Goal: Submit feedback/report problem: Provide input to the site owners about the experience or issues

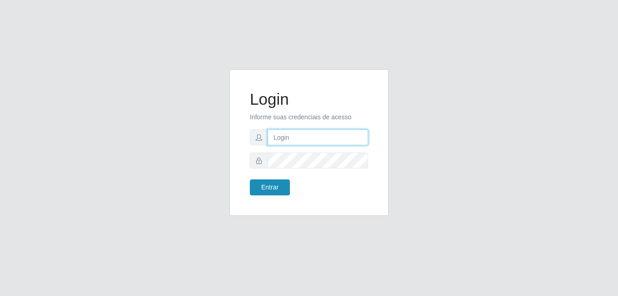
type input "Yohanna@bessa"
click at [273, 194] on button "Entrar" at bounding box center [270, 187] width 40 height 16
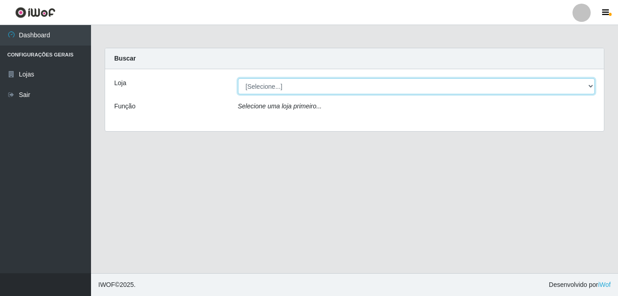
click at [591, 87] on select "[Selecione...] Bemais Supermercados - B9 Bessa" at bounding box center [416, 86] width 357 height 16
select select "410"
click at [238, 78] on select "[Selecione...] Bemais Supermercados - B9 Bessa" at bounding box center [416, 86] width 357 height 16
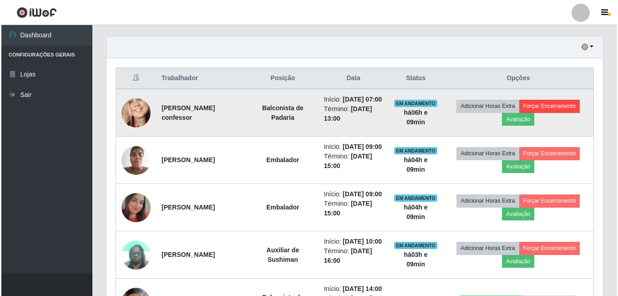
scroll to position [318, 0]
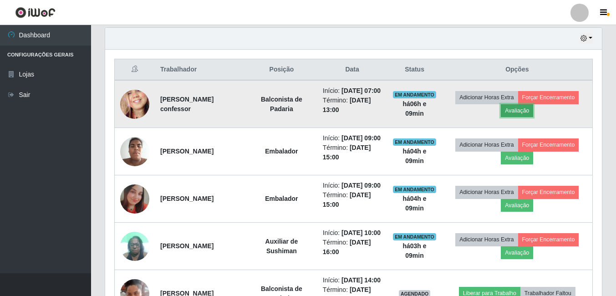
click at [529, 117] on button "Avaliação" at bounding box center [516, 110] width 32 height 13
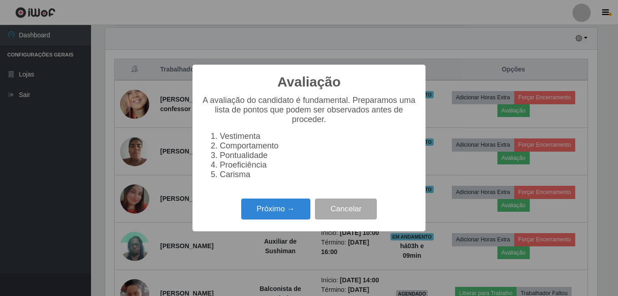
scroll to position [189, 492]
click at [292, 206] on button "Próximo →" at bounding box center [275, 208] width 69 height 21
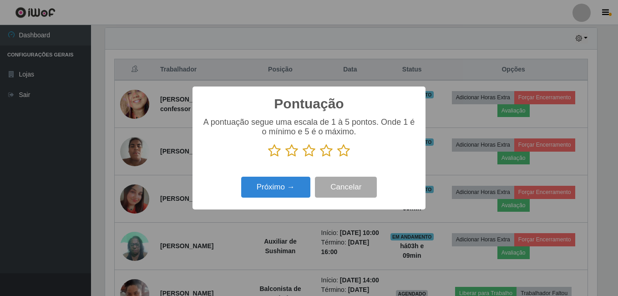
scroll to position [454771, 454468]
click at [348, 147] on icon at bounding box center [343, 151] width 13 height 14
click at [337, 157] on input "radio" at bounding box center [337, 157] width 0 height 0
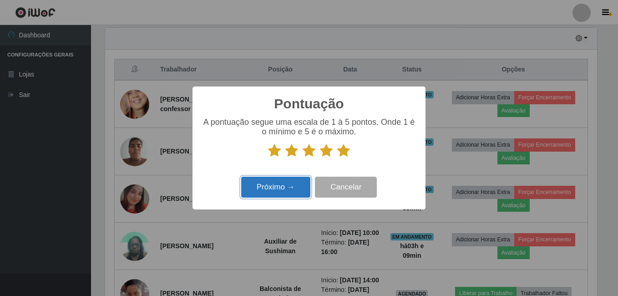
click at [287, 194] on button "Próximo →" at bounding box center [275, 187] width 69 height 21
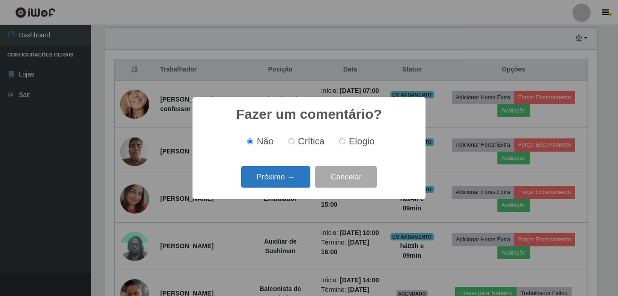
click at [276, 178] on button "Próximo →" at bounding box center [275, 176] width 69 height 21
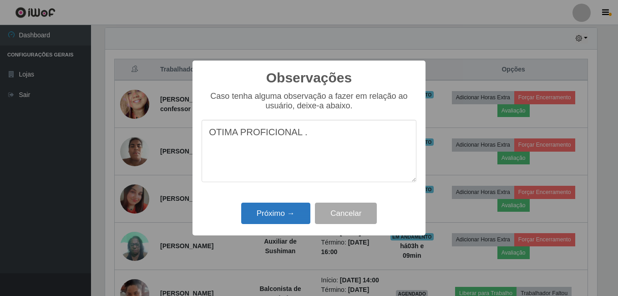
type textarea "OTIMA PROFICIONAL ."
click at [283, 212] on button "Próximo →" at bounding box center [275, 212] width 69 height 21
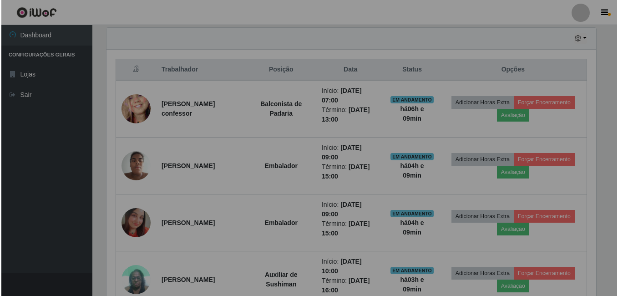
scroll to position [189, 496]
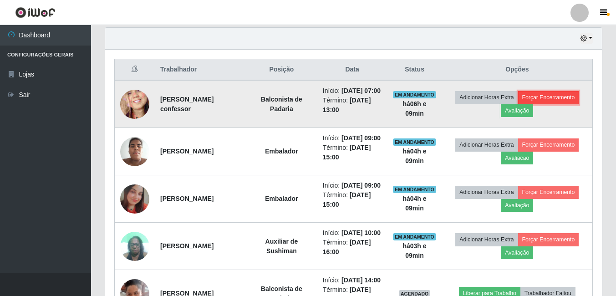
click at [550, 103] on button "Forçar Encerramento" at bounding box center [548, 97] width 61 height 13
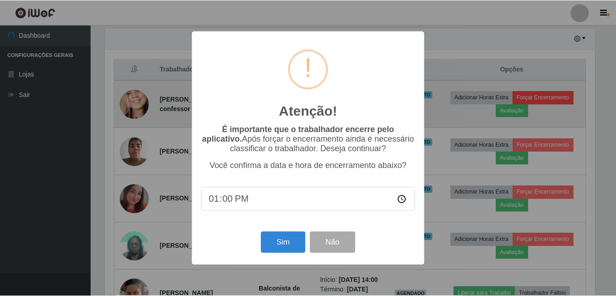
scroll to position [189, 492]
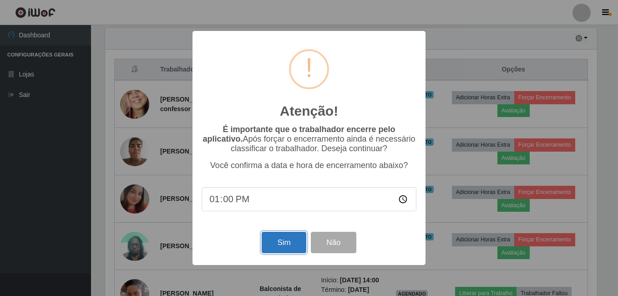
click at [281, 245] on button "Sim" at bounding box center [284, 242] width 44 height 21
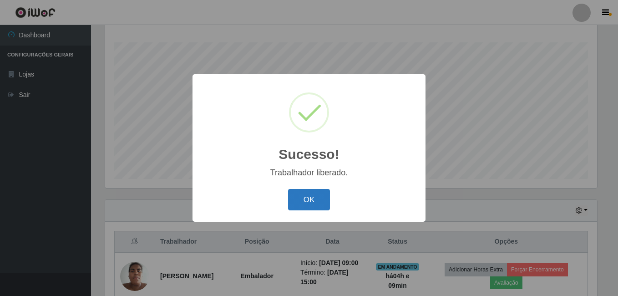
click at [315, 197] on button "OK" at bounding box center [309, 199] width 42 height 21
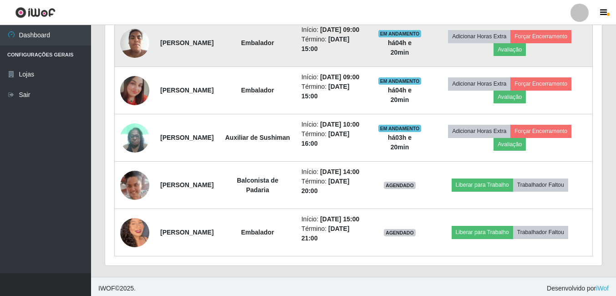
scroll to position [328, 0]
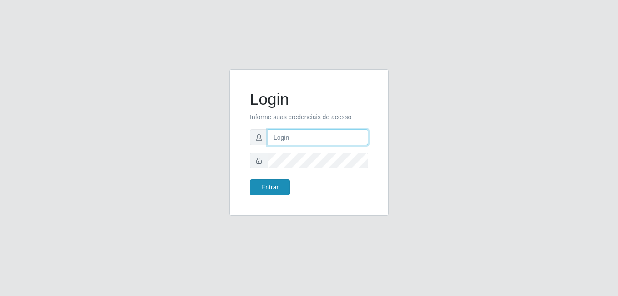
type input "Yohanna@bessa"
click at [262, 191] on button "Entrar" at bounding box center [270, 187] width 40 height 16
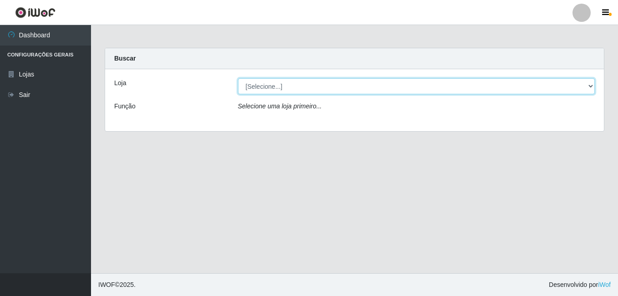
click at [548, 84] on select "[Selecione...] Bemais Supermercados - B9 Bessa" at bounding box center [416, 86] width 357 height 16
click at [238, 78] on select "[Selecione...] Bemais Supermercados - B9 Bessa" at bounding box center [416, 86] width 357 height 16
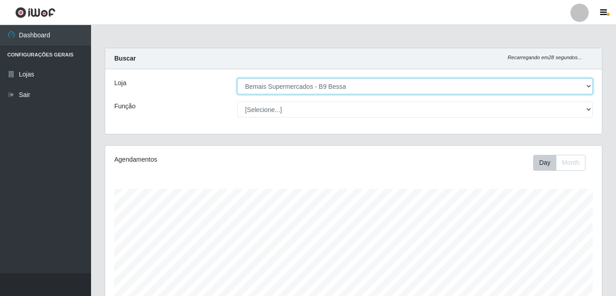
scroll to position [189, 496]
click at [583, 91] on select "[Selecione...] Bemais Supermercados - B9 Bessa" at bounding box center [414, 86] width 355 height 16
click at [237, 78] on select "[Selecione...] Bemais Supermercados - B9 Bessa" at bounding box center [414, 86] width 355 height 16
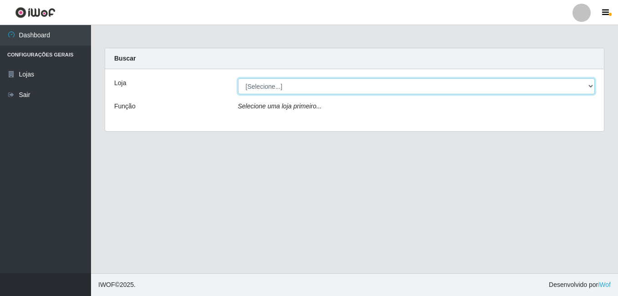
click at [524, 82] on select "[Selecione...] Bemais Supermercados - B9 Bessa" at bounding box center [416, 86] width 357 height 16
select select "410"
click at [238, 78] on select "[Selecione...] Bemais Supermercados - B9 Bessa" at bounding box center [416, 86] width 357 height 16
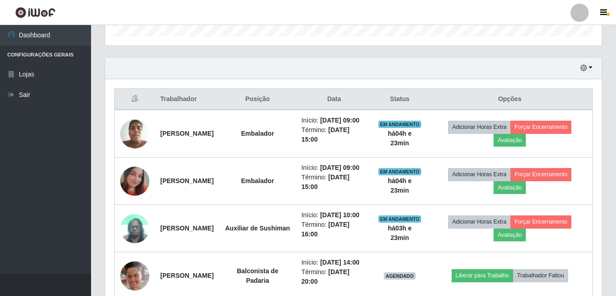
scroll to position [273, 0]
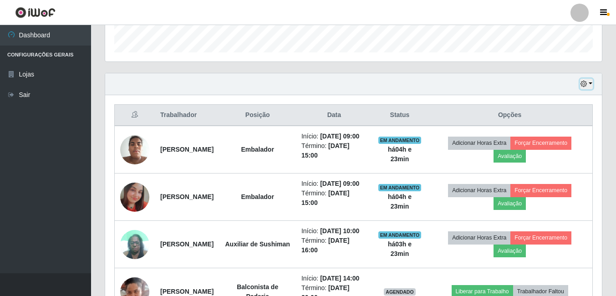
click at [590, 84] on button "button" at bounding box center [586, 84] width 13 height 10
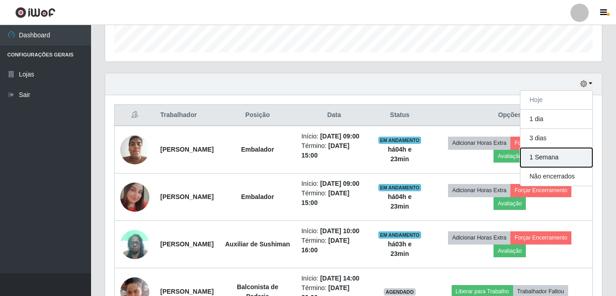
click at [553, 159] on button "1 Semana" at bounding box center [556, 157] width 72 height 19
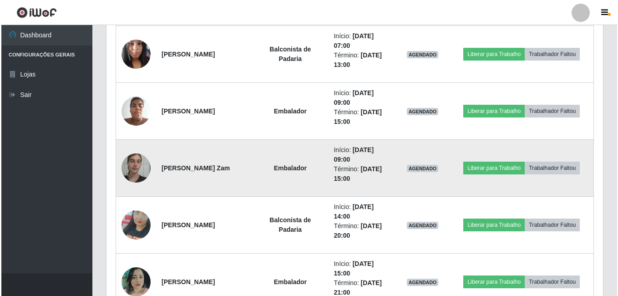
scroll to position [1228, 0]
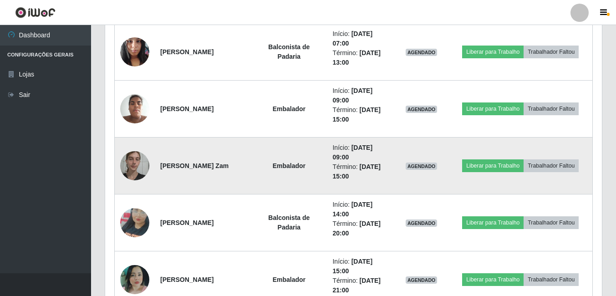
click at [132, 168] on img at bounding box center [134, 165] width 29 height 39
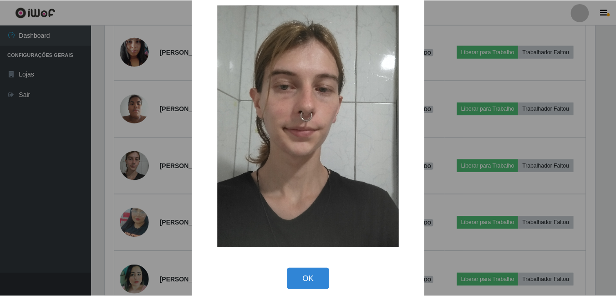
scroll to position [26, 0]
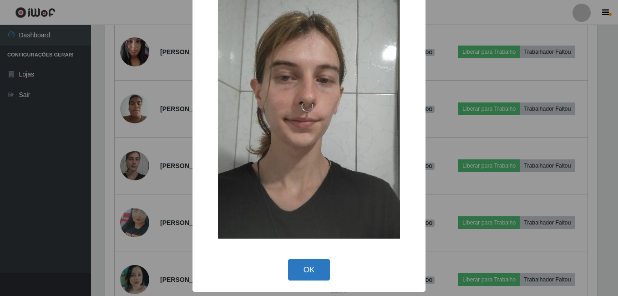
click at [299, 268] on button "OK" at bounding box center [309, 269] width 42 height 21
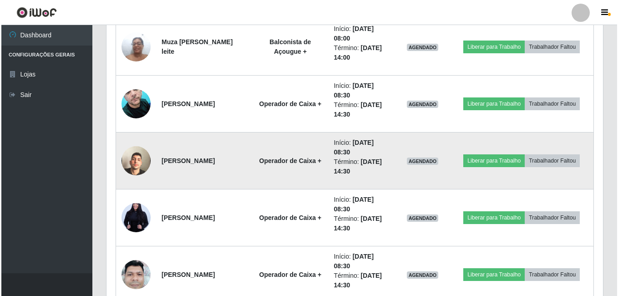
scroll to position [1729, 0]
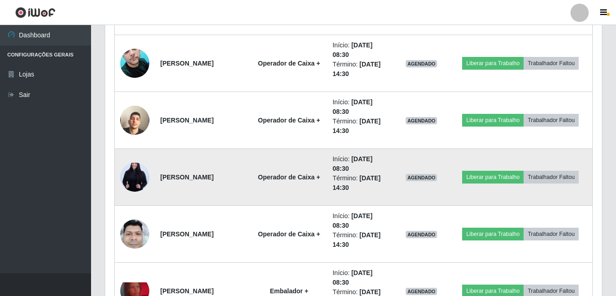
click at [136, 190] on img at bounding box center [134, 177] width 29 height 44
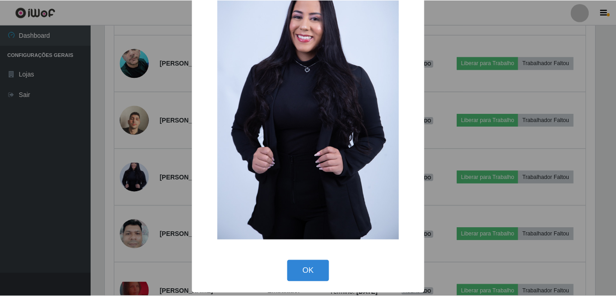
scroll to position [57, 0]
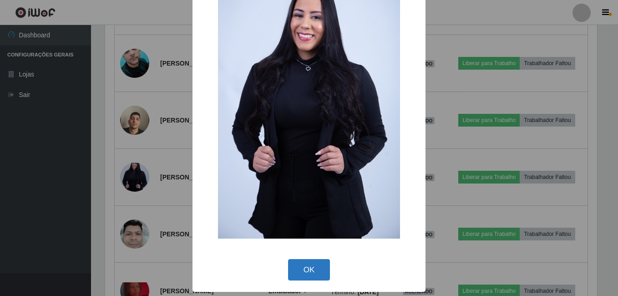
click at [315, 278] on button "OK" at bounding box center [309, 269] width 42 height 21
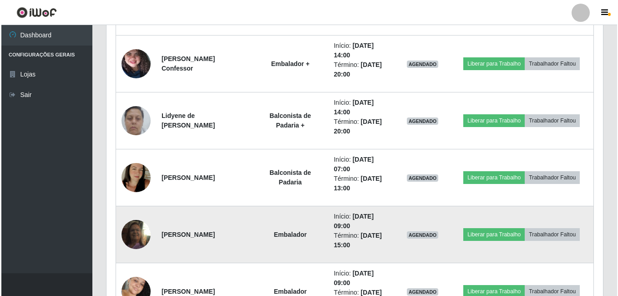
scroll to position [2184, 0]
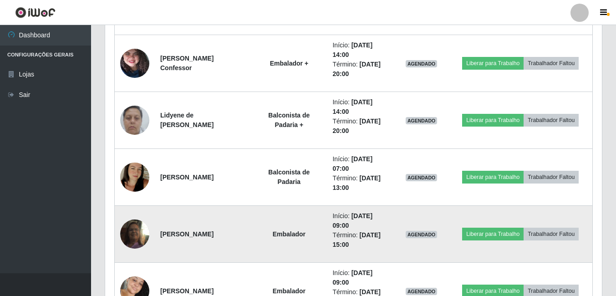
click at [127, 229] on img at bounding box center [134, 234] width 29 height 52
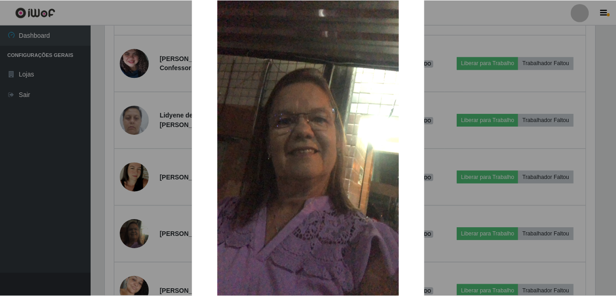
scroll to position [91, 0]
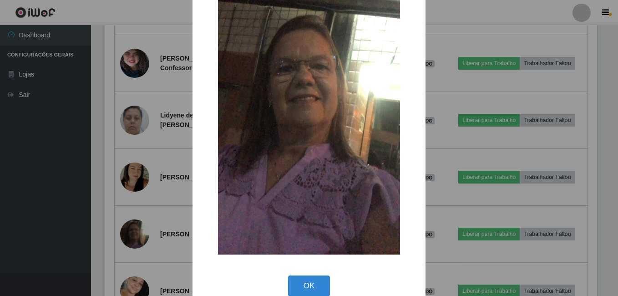
drag, startPoint x: 300, startPoint y: 290, endPoint x: 300, endPoint y: 272, distance: 17.7
click at [300, 290] on button "OK" at bounding box center [309, 285] width 42 height 21
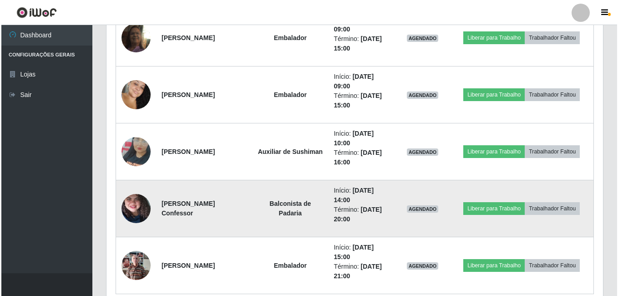
scroll to position [2411, 0]
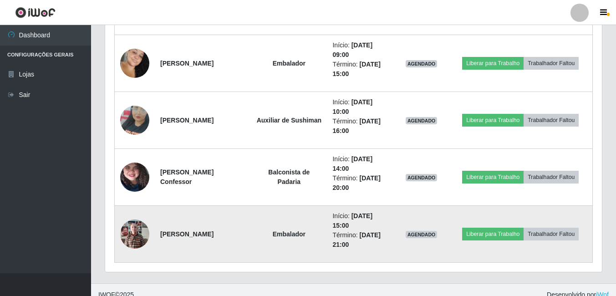
click at [132, 235] on img at bounding box center [134, 233] width 29 height 39
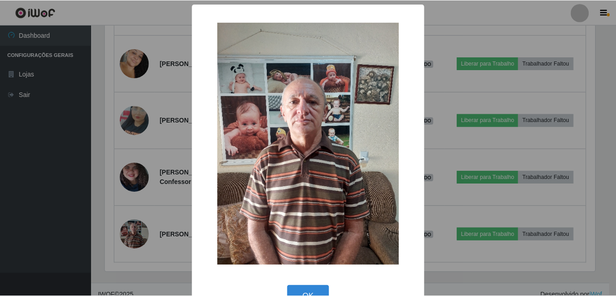
scroll to position [0, 0]
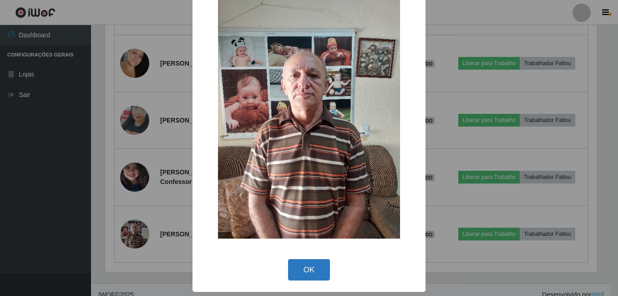
click at [298, 266] on button "OK" at bounding box center [309, 269] width 42 height 21
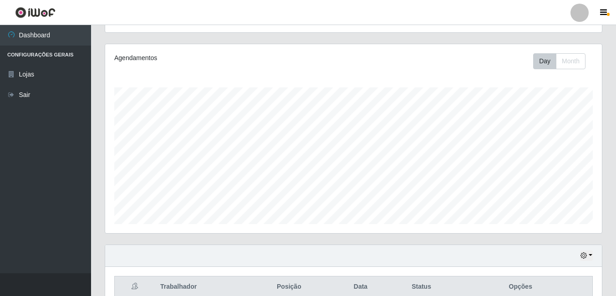
scroll to position [91, 0]
